Goal: Check status: Check status

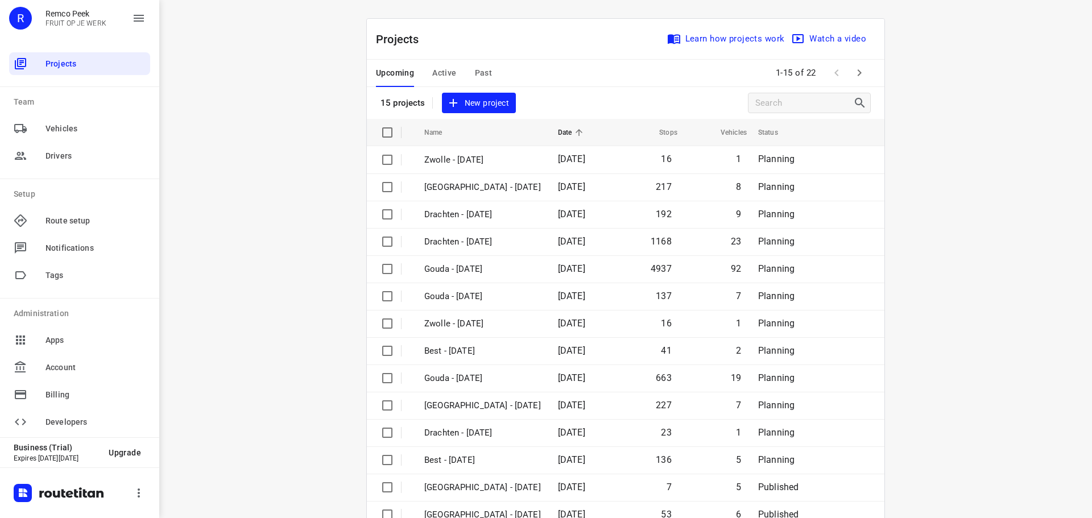
click at [460, 73] on div "Upcoming Active Past" at bounding box center [443, 73] width 134 height 27
click at [449, 66] on span "Active" at bounding box center [444, 73] width 24 height 14
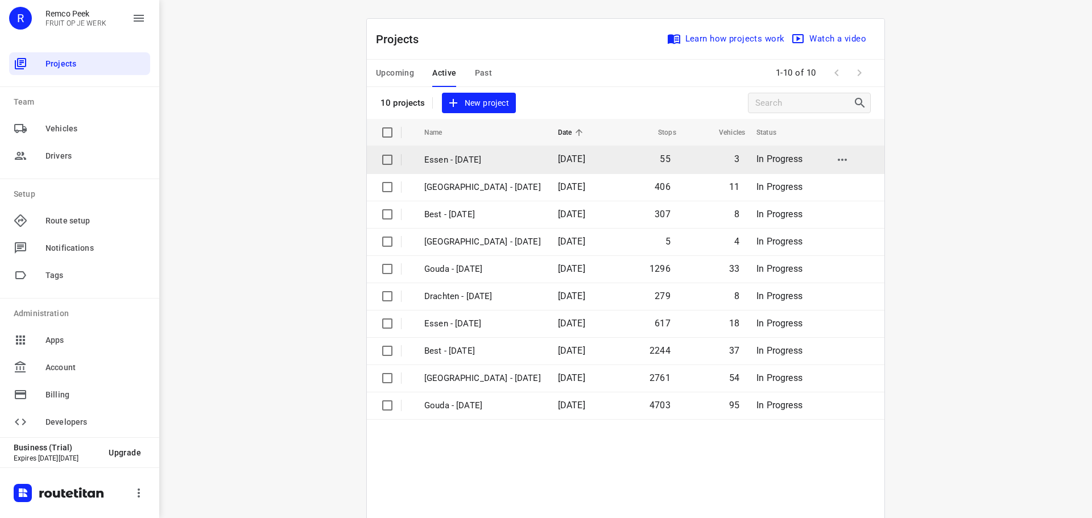
click at [468, 159] on p "Essen - [DATE]" at bounding box center [482, 160] width 117 height 13
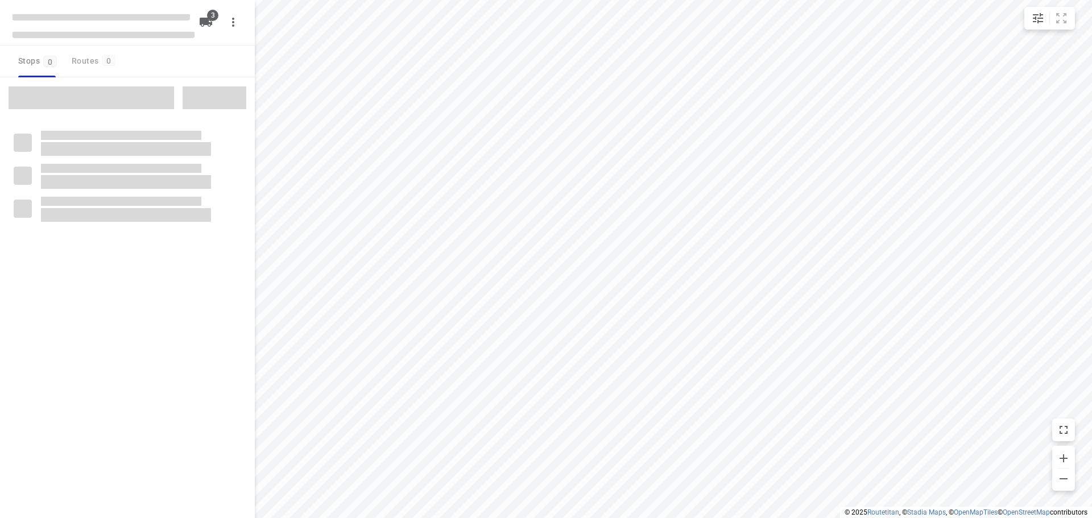
checkbox input "true"
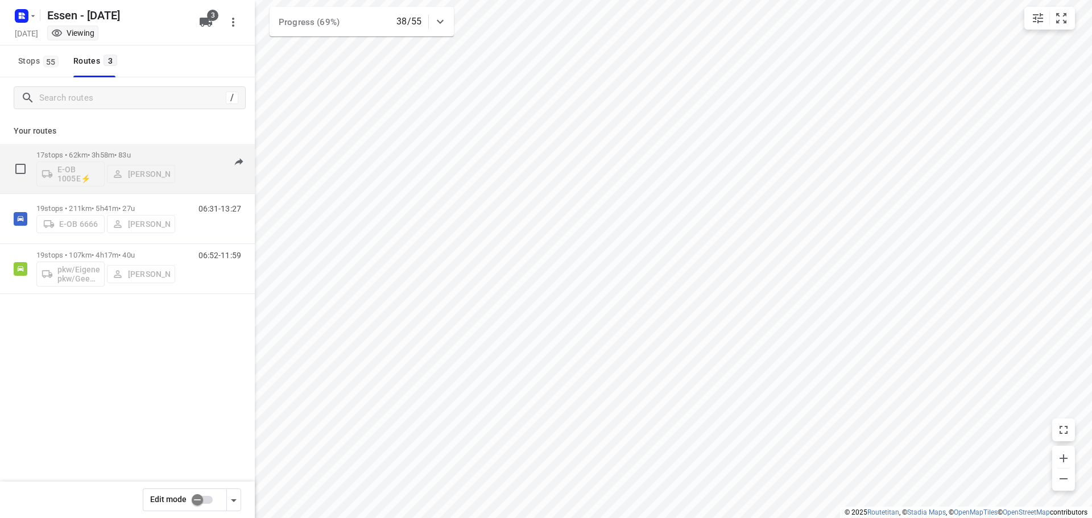
click at [180, 167] on div "17 stops • 62km • 3h58m • [DATE] E-OB 1005E⚡ [PERSON_NAME] 07:11-10:56" at bounding box center [145, 168] width 218 height 47
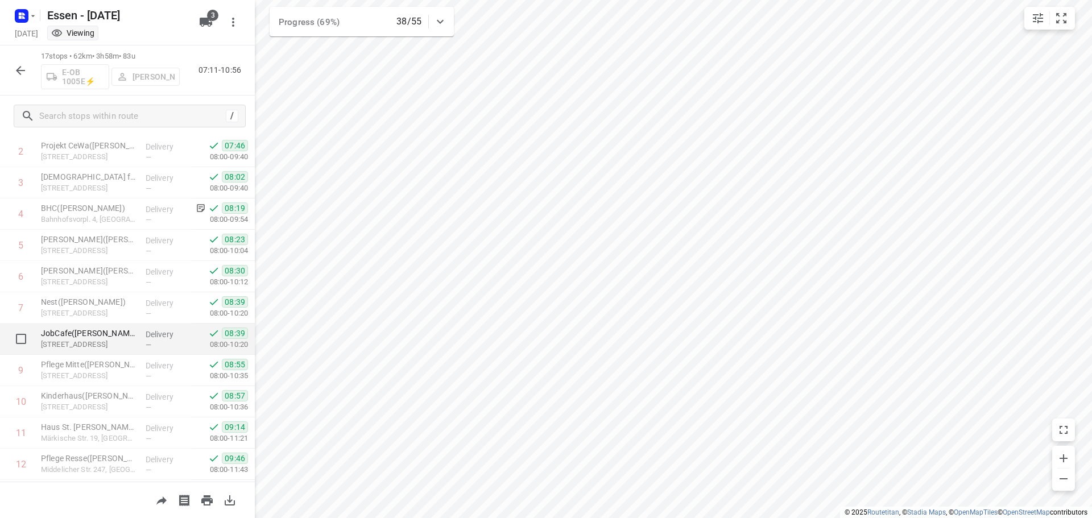
scroll to position [47, 0]
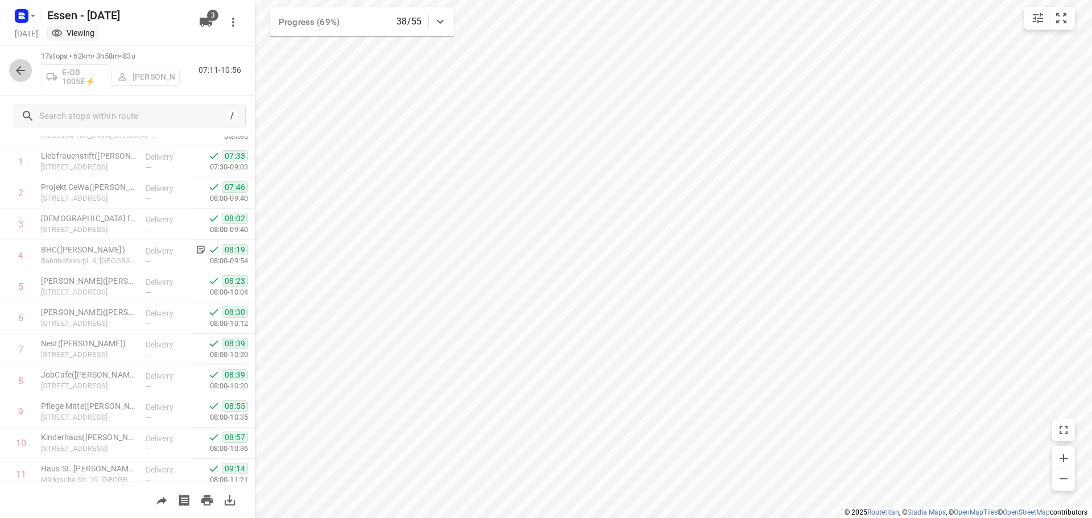
click at [24, 72] on icon "button" at bounding box center [21, 71] width 14 height 14
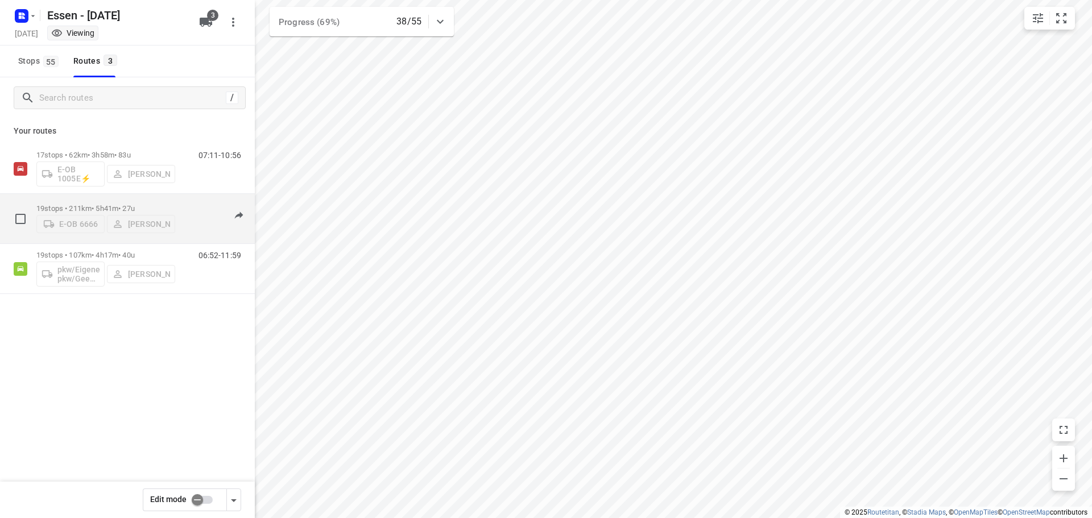
click at [178, 214] on div "19 stops • 211km • 5h41m • [DATE] E-OB 6666 [PERSON_NAME] 06:31-13:27" at bounding box center [145, 218] width 218 height 40
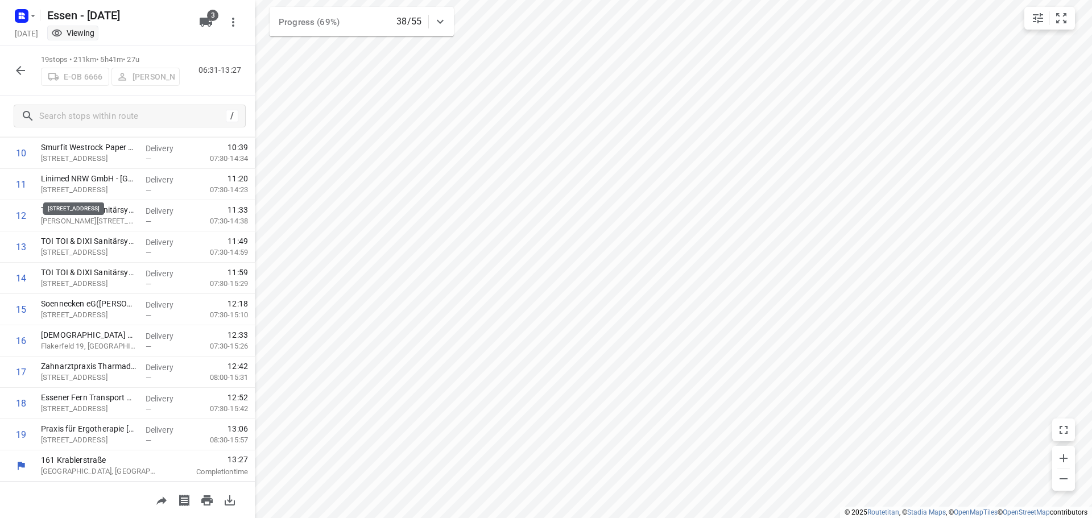
scroll to position [0, 0]
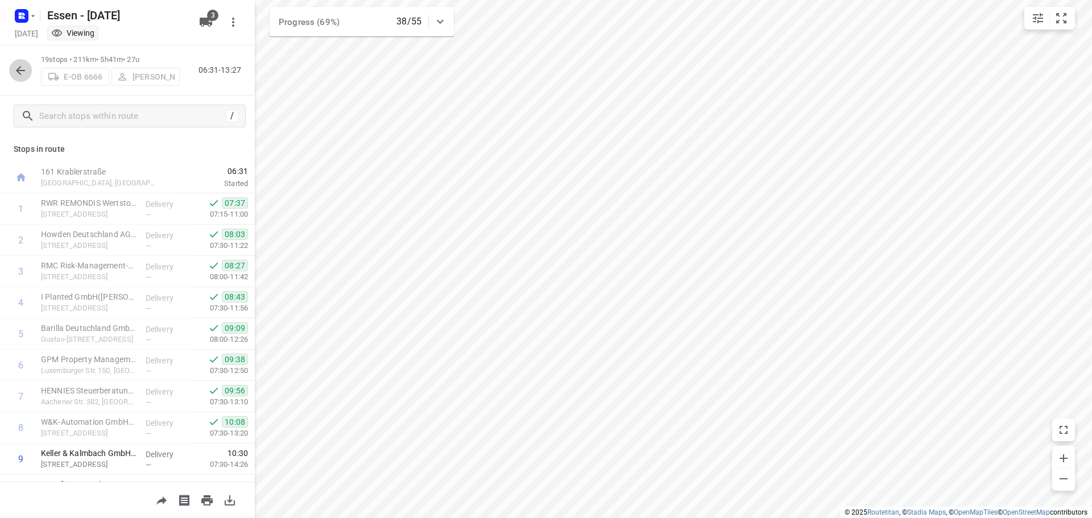
click at [22, 71] on icon "button" at bounding box center [20, 70] width 9 height 9
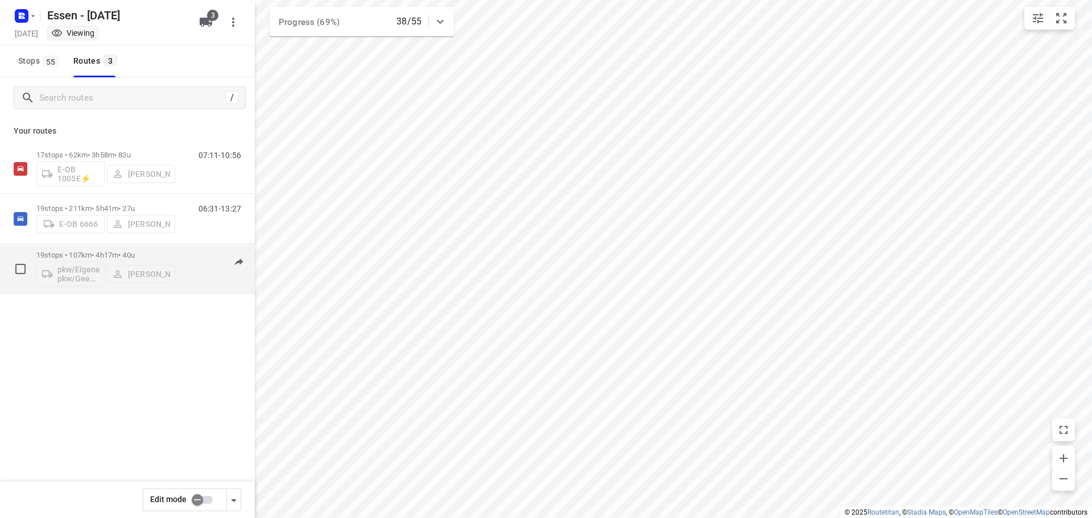
click at [175, 278] on div "pkw/Eigener pkw/Geen kenteken [PERSON_NAME]" at bounding box center [105, 272] width 139 height 27
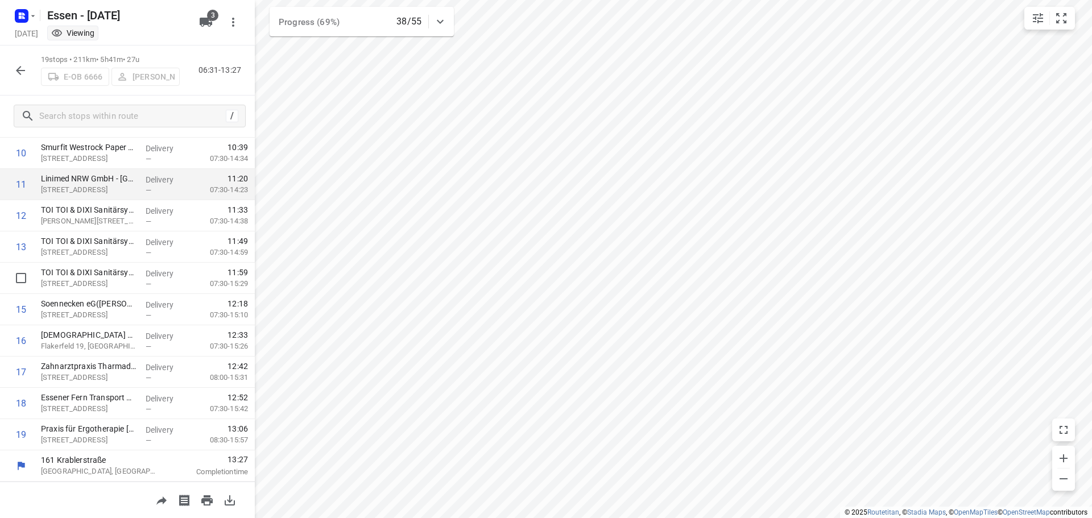
scroll to position [223, 0]
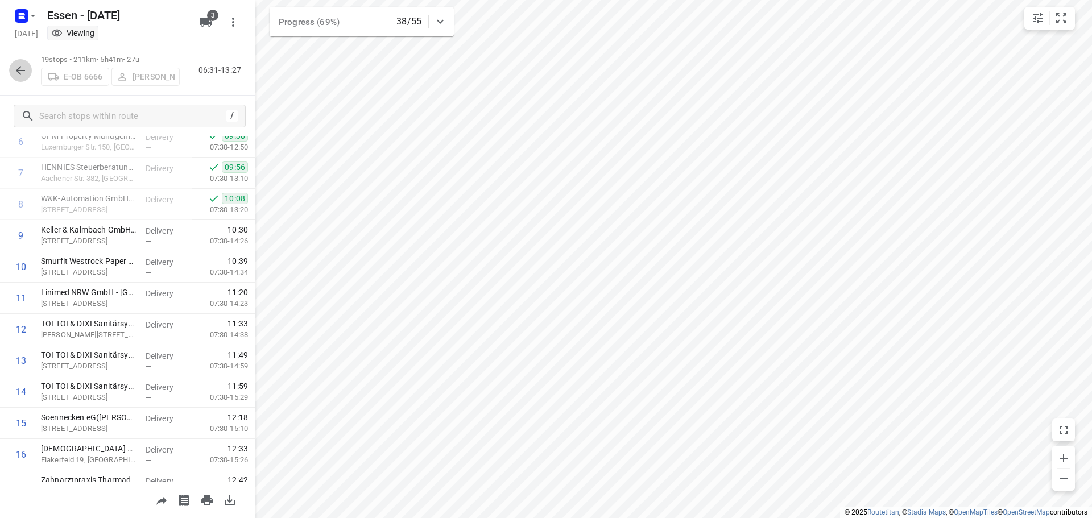
click at [16, 69] on icon "button" at bounding box center [21, 71] width 14 height 14
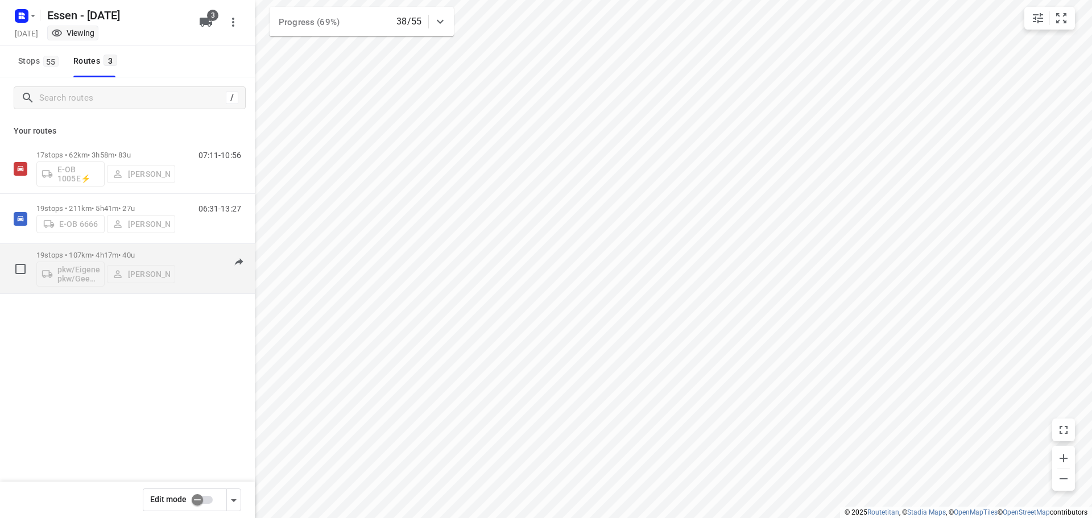
click at [146, 250] on div "19 stops • 107km • 4h17m • [DATE] pkw/Eigener pkw/Geen kenteken [PERSON_NAME]" at bounding box center [105, 268] width 139 height 47
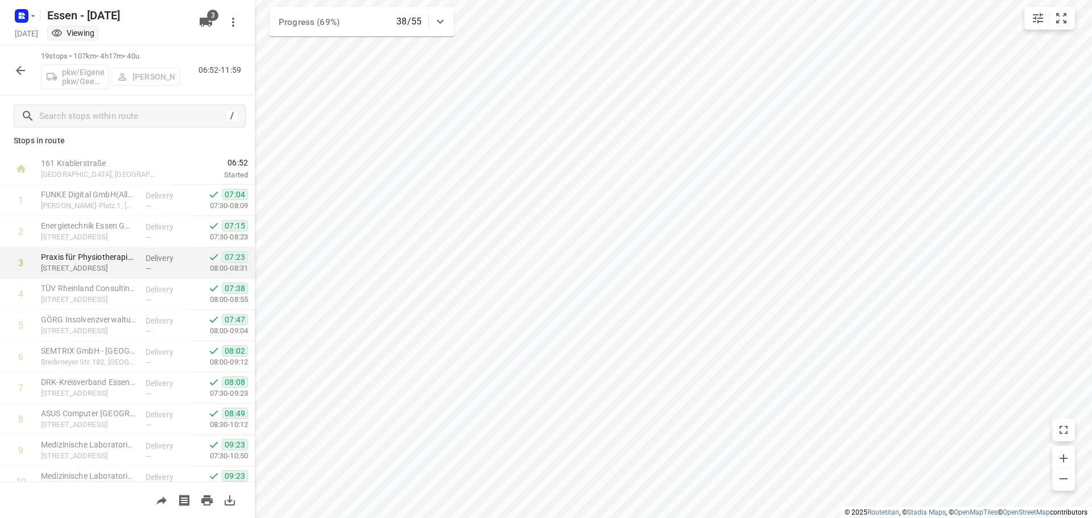
scroll to position [0, 0]
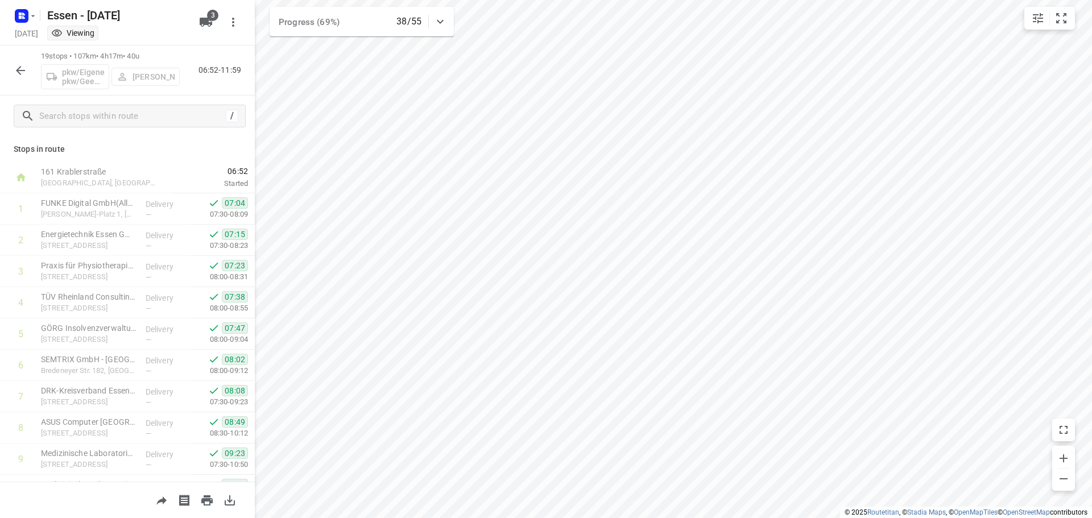
click at [19, 69] on icon "button" at bounding box center [20, 70] width 9 height 9
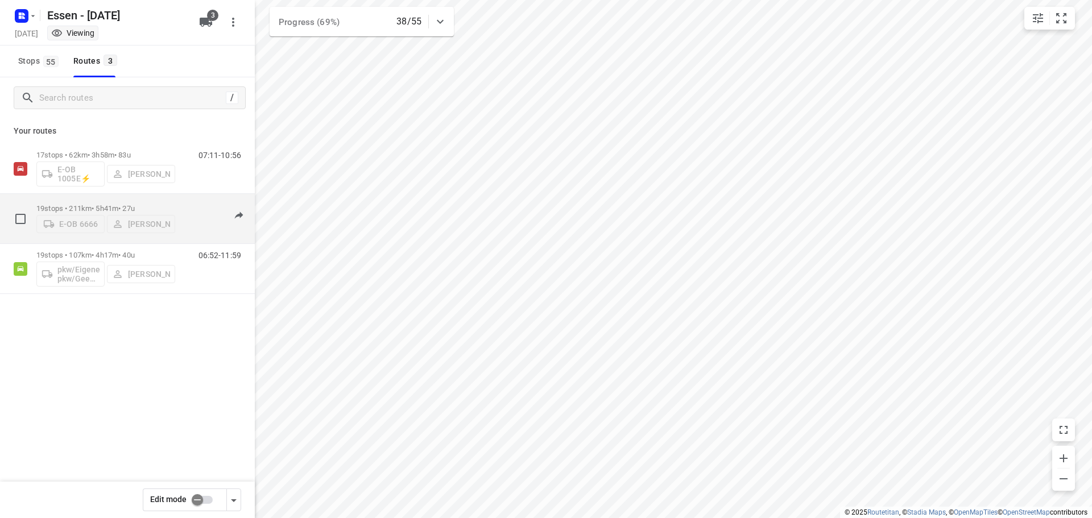
click at [138, 204] on p "19 stops • 211km • 5h41m • [DATE]" at bounding box center [105, 208] width 139 height 9
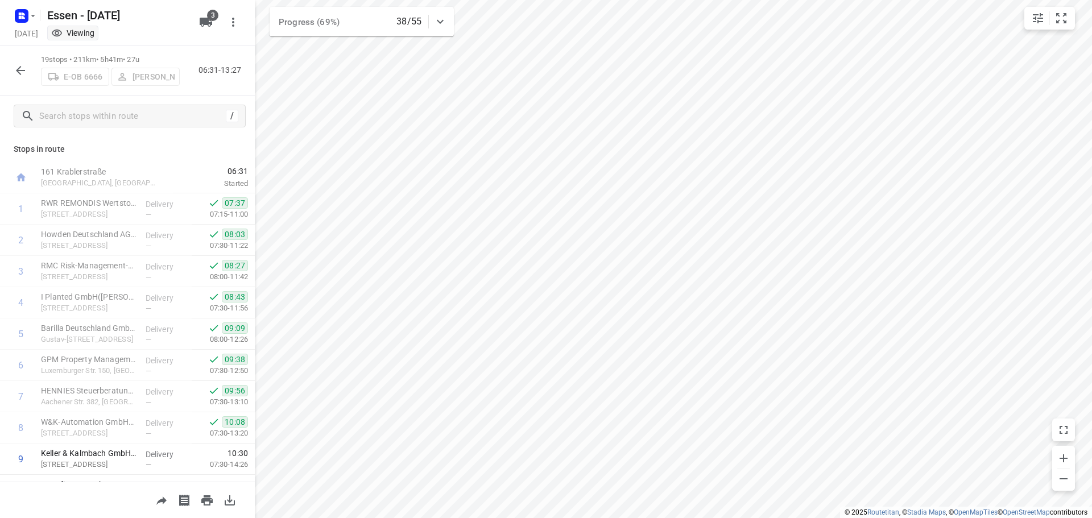
click at [15, 65] on icon "button" at bounding box center [21, 71] width 14 height 14
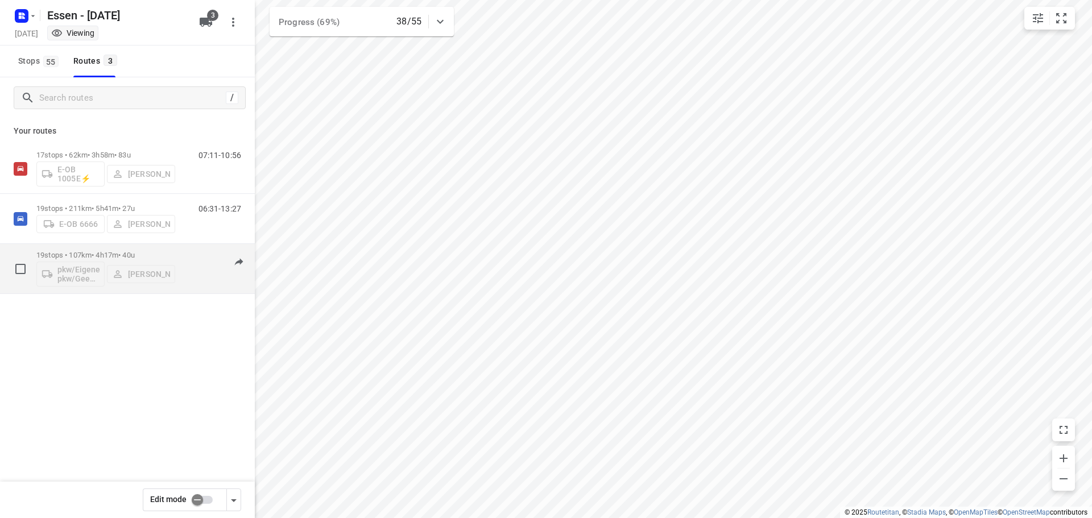
click at [86, 249] on div "19 stops • 107km • 4h17m • [DATE] pkw/Eigener pkw/Geen kenteken [PERSON_NAME]" at bounding box center [105, 268] width 139 height 47
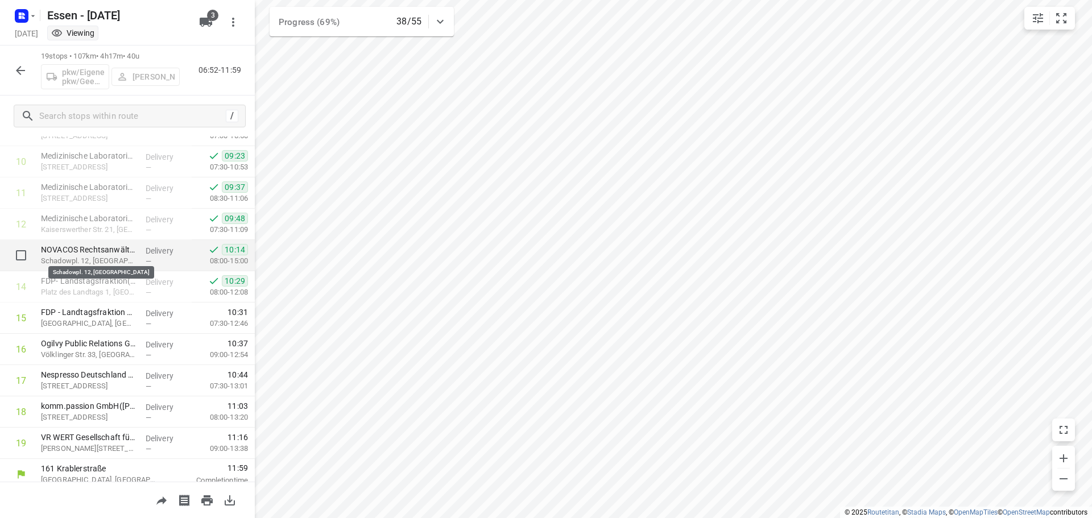
scroll to position [337, 0]
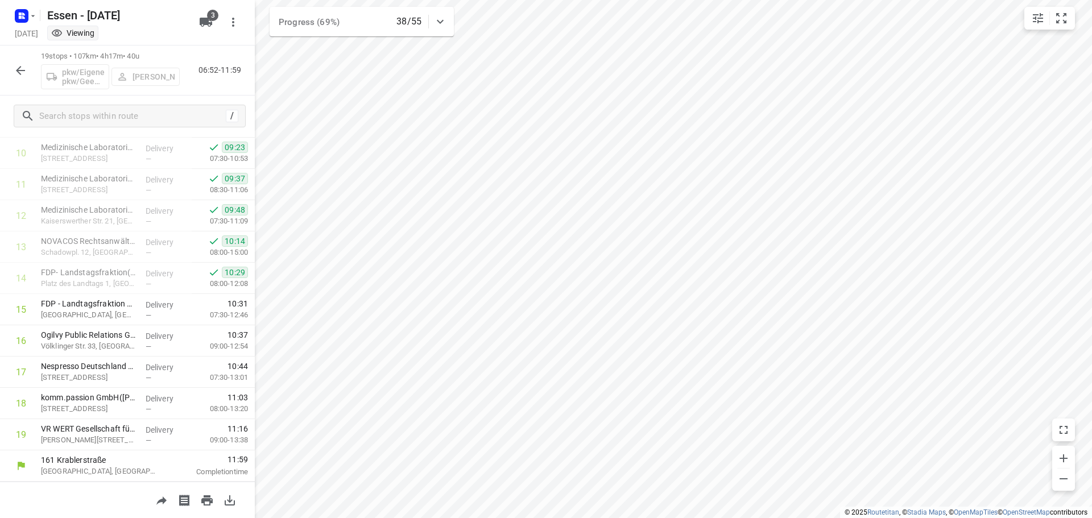
click at [19, 68] on icon "button" at bounding box center [20, 70] width 9 height 9
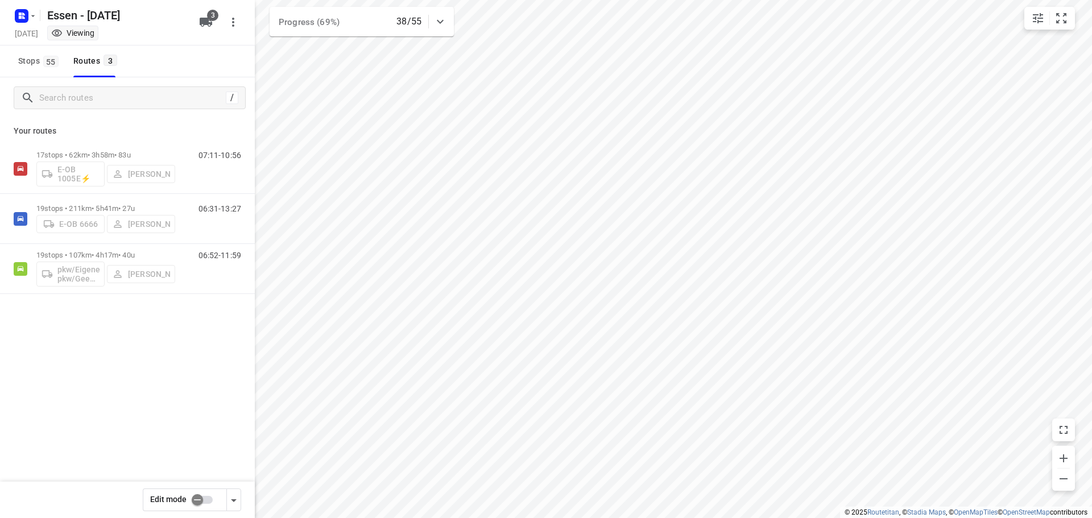
click at [42, 16] on div "Essen - [DATE]" at bounding box center [101, 14] width 182 height 20
click at [38, 15] on div "Essen - [DATE]" at bounding box center [101, 14] width 182 height 20
click at [31, 14] on icon "button" at bounding box center [32, 15] width 9 height 9
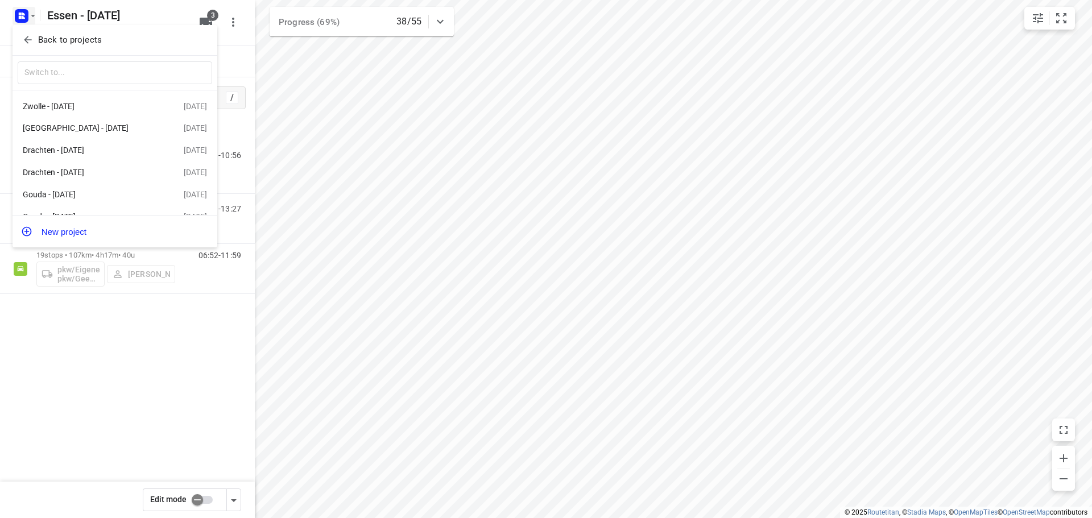
click at [51, 38] on p "Back to projects" at bounding box center [70, 40] width 64 height 13
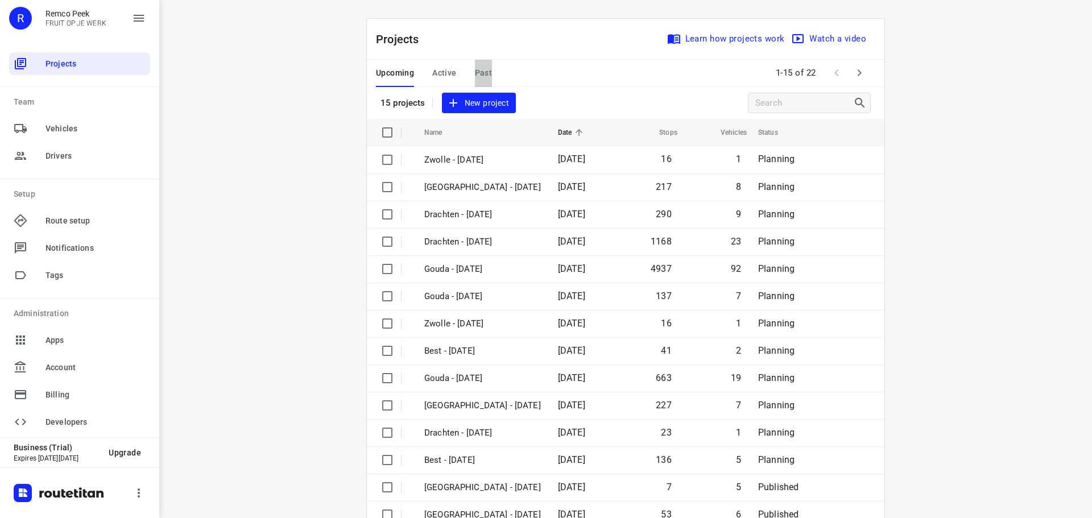
click at [475, 74] on span "Past" at bounding box center [484, 73] width 18 height 14
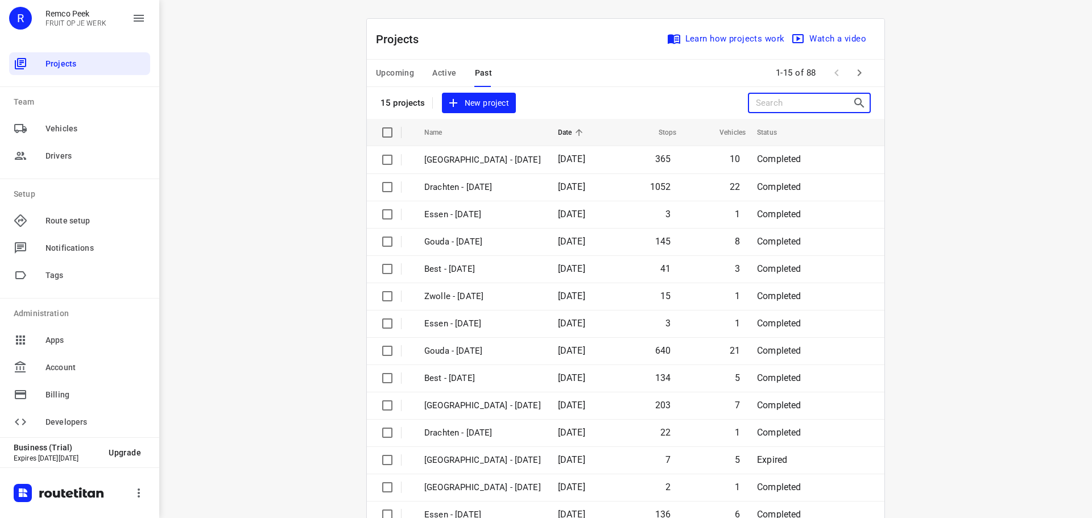
click at [818, 97] on input "Search projects" at bounding box center [804, 103] width 97 height 18
click at [858, 70] on icon "button" at bounding box center [860, 72] width 4 height 7
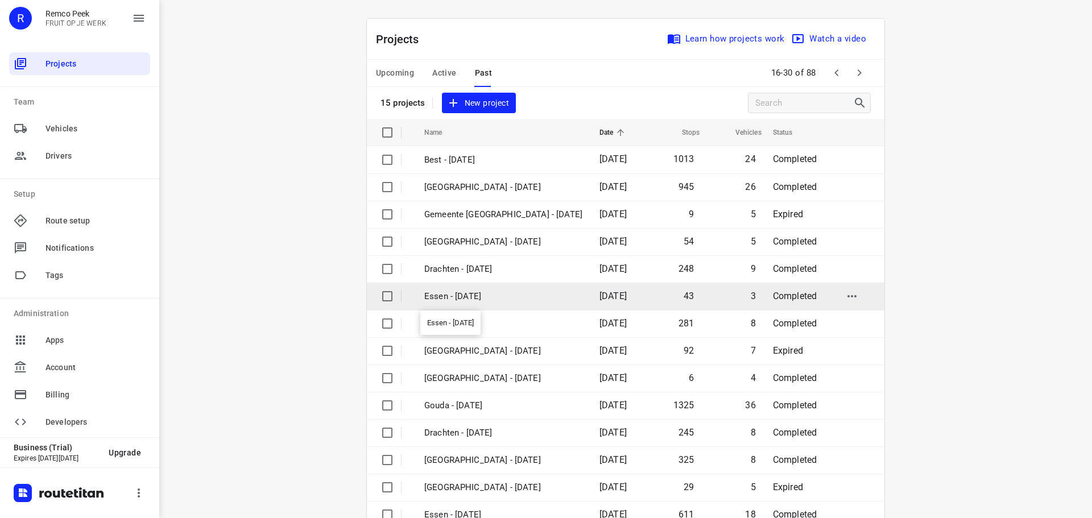
click at [488, 293] on p "Essen - [DATE]" at bounding box center [503, 296] width 158 height 13
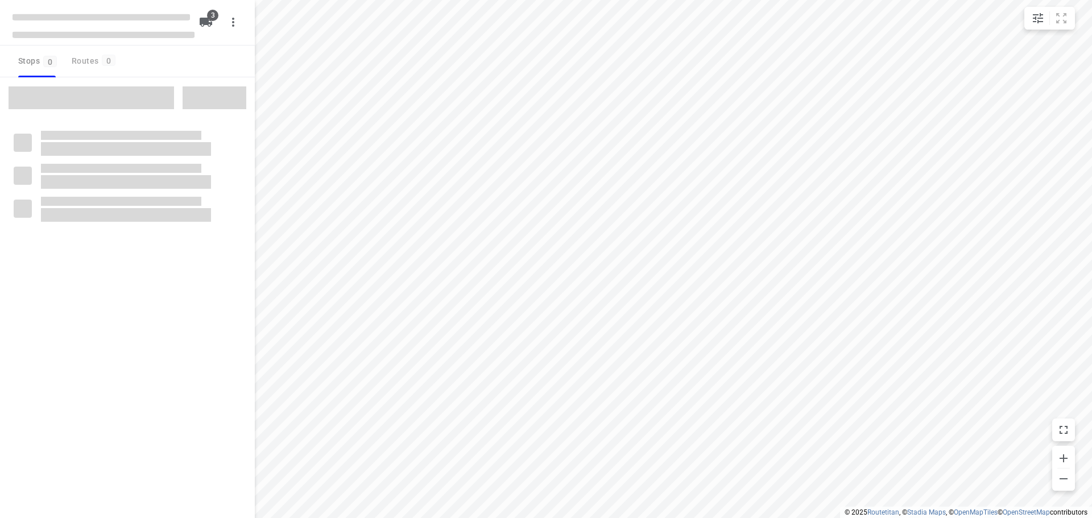
checkbox input "true"
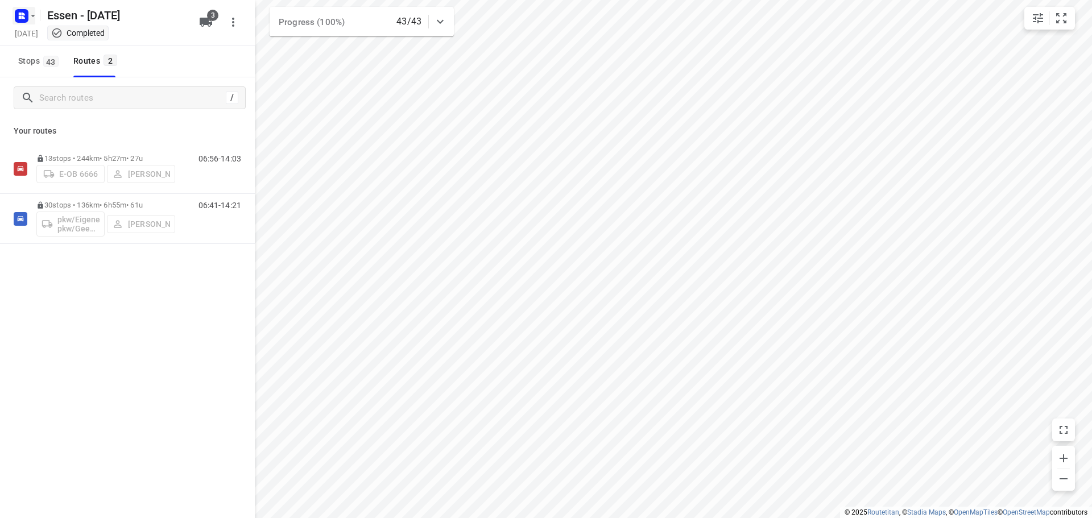
click at [30, 16] on icon "button" at bounding box center [32, 15] width 9 height 9
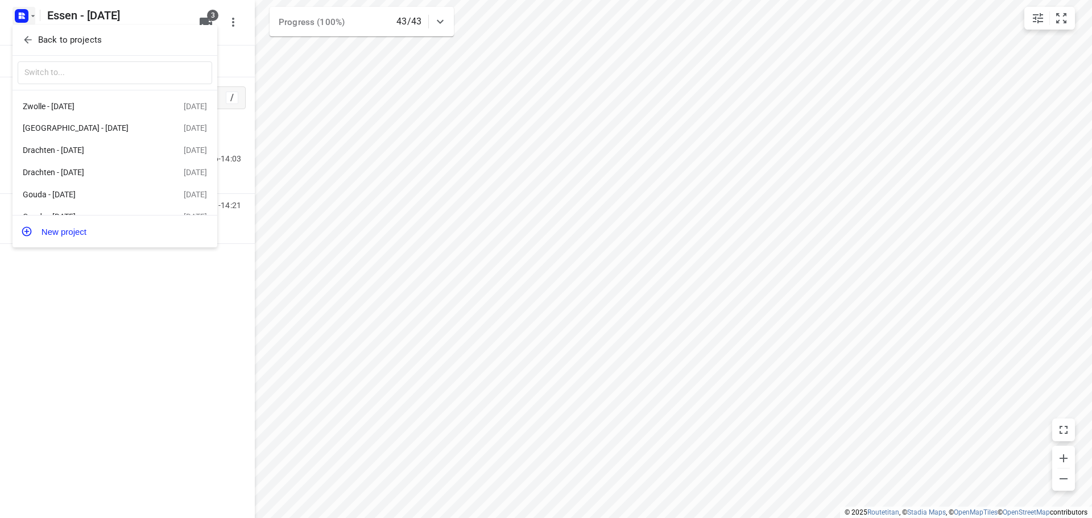
click at [52, 43] on p "Back to projects" at bounding box center [70, 40] width 64 height 13
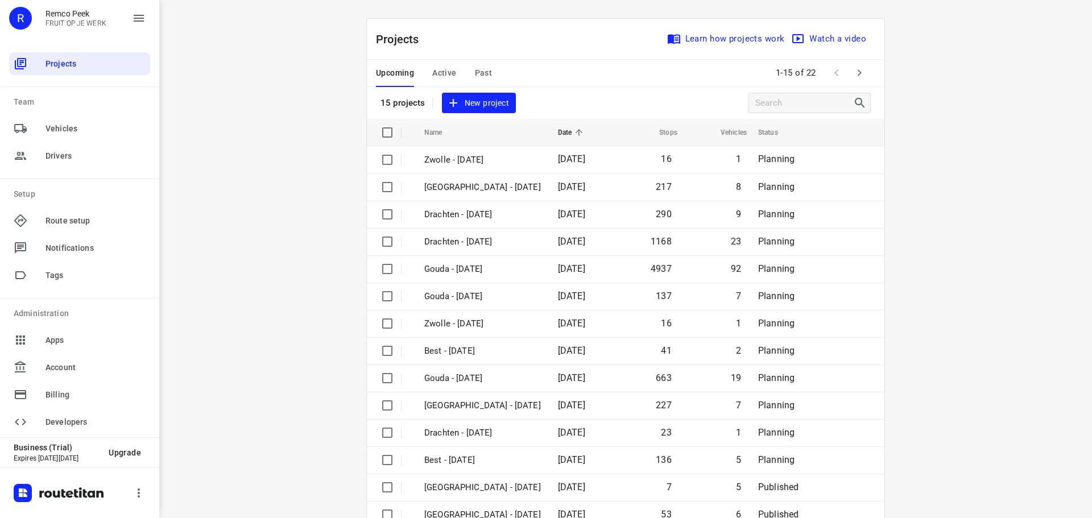
click at [438, 72] on span "Active" at bounding box center [444, 73] width 24 height 14
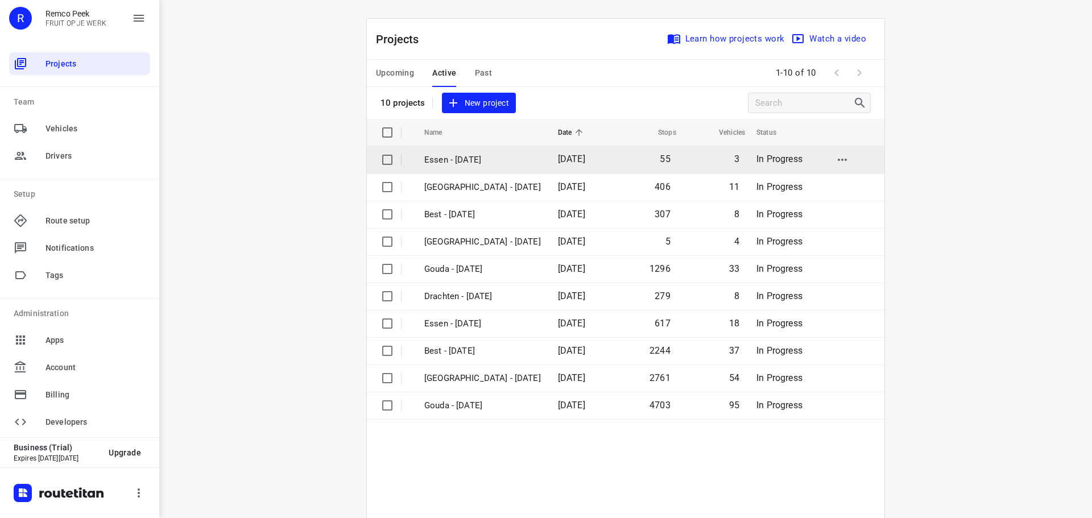
click at [450, 160] on p "Essen - [DATE]" at bounding box center [482, 160] width 117 height 13
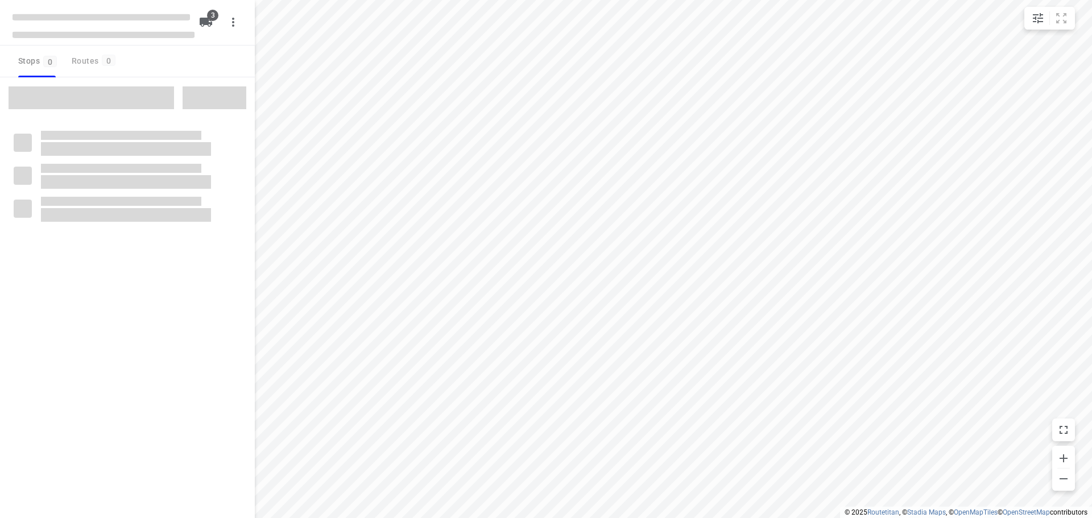
checkbox input "true"
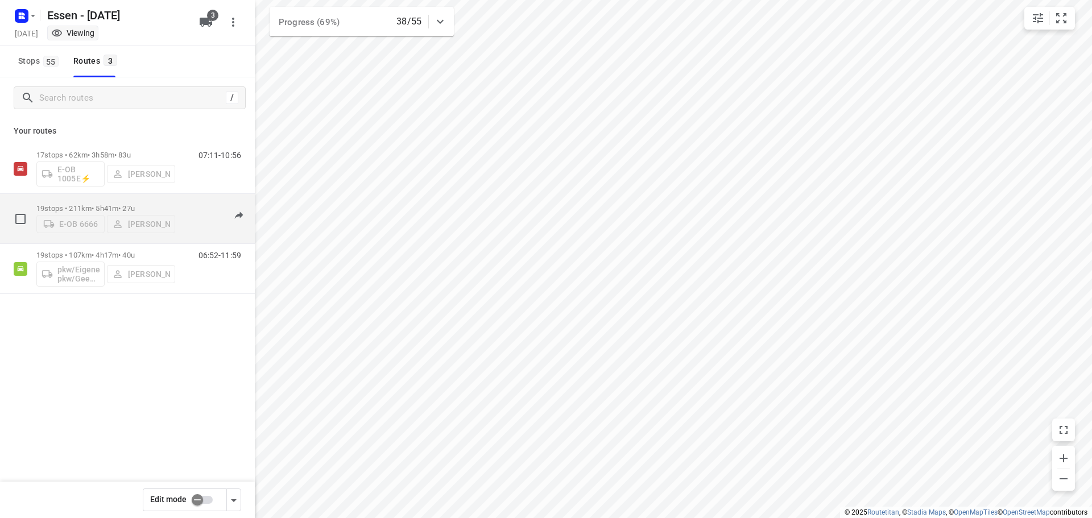
click at [179, 215] on div "19 stops • 211km • 5h41m • [DATE] E-OB 6666 [PERSON_NAME] 06:31-13:27" at bounding box center [145, 218] width 218 height 40
